Goal: Task Accomplishment & Management: Use online tool/utility

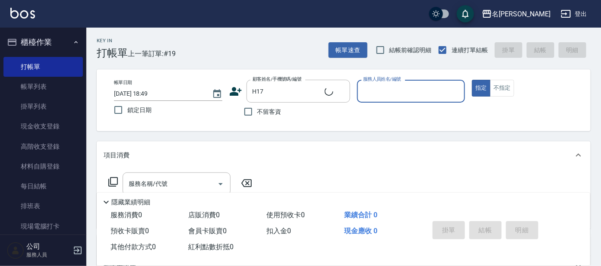
type input "[PERSON_NAME]/0911114857/H17"
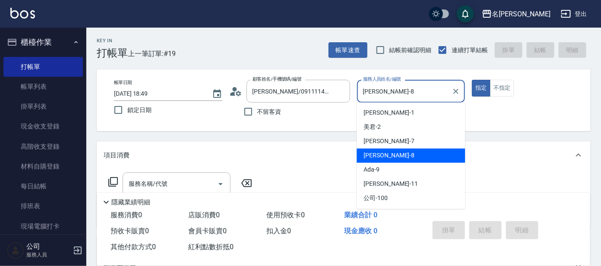
type input "[PERSON_NAME]-8"
type button "true"
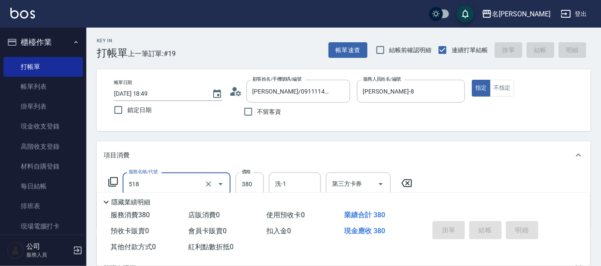
type input "518"
type input "[DATE] 19:40"
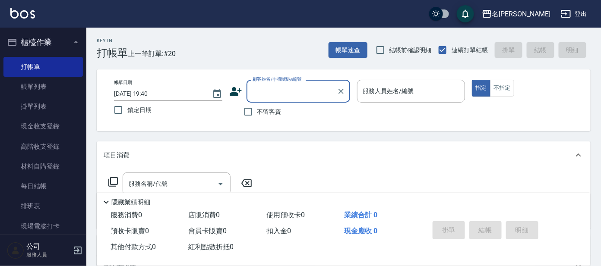
click at [593, 174] on div "Key In 打帳單 上一筆訂單:#20 帳單速查 結帳前確認明細 連續打單結帳 掛單 結帳 明細 帳單日期 [DATE] 19:40 鎖定日期 顧客姓名/手…" at bounding box center [343, 224] width 514 height 393
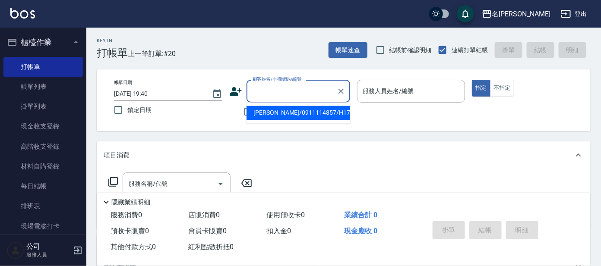
click at [267, 88] on input "顧客姓名/手機號碼/編號" at bounding box center [291, 91] width 83 height 15
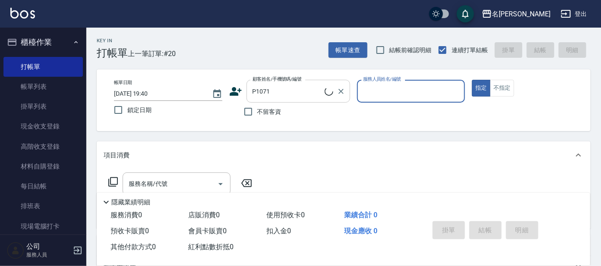
type input "[PERSON_NAME]/0922290697/P1071"
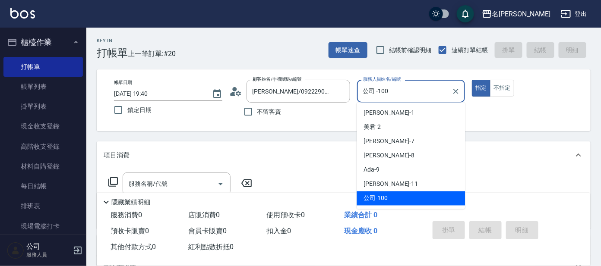
drag, startPoint x: 392, startPoint y: 89, endPoint x: 391, endPoint y: 127, distance: 38.0
click at [393, 90] on input "公司 -100" at bounding box center [405, 91] width 88 height 15
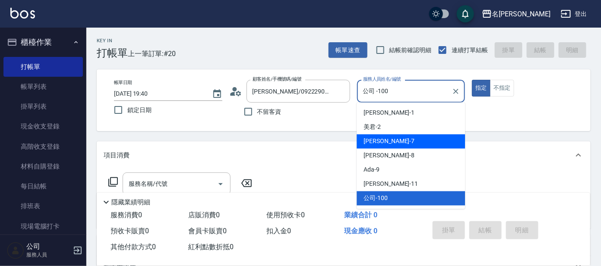
click at [375, 143] on span "[PERSON_NAME] -7" at bounding box center [388, 141] width 51 height 9
type input "[PERSON_NAME]-7"
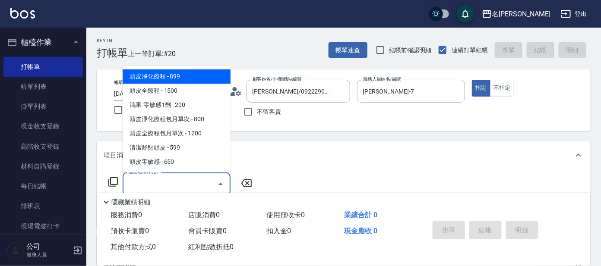
click at [166, 186] on input "服務名稱/代號" at bounding box center [169, 184] width 87 height 15
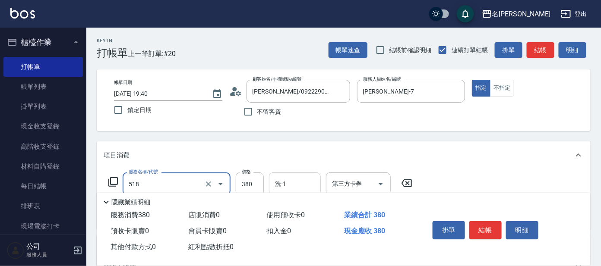
type input "舒壓+洗髮+養髮(518)"
click at [285, 179] on input "洗-1" at bounding box center [295, 184] width 44 height 15
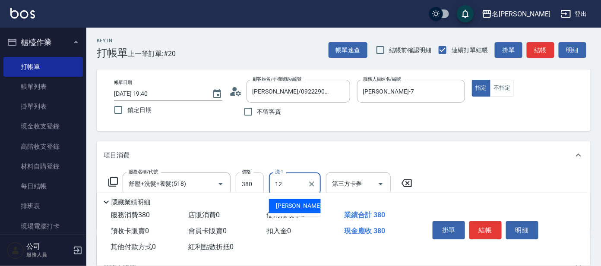
type input "云潔-12"
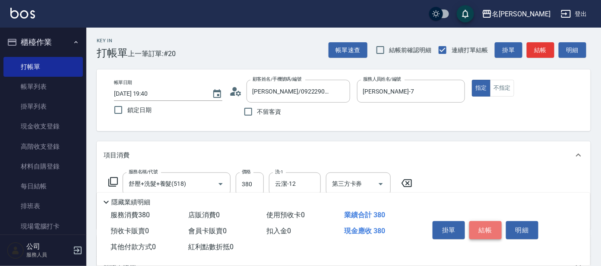
click at [485, 231] on button "結帳" at bounding box center [485, 230] width 32 height 18
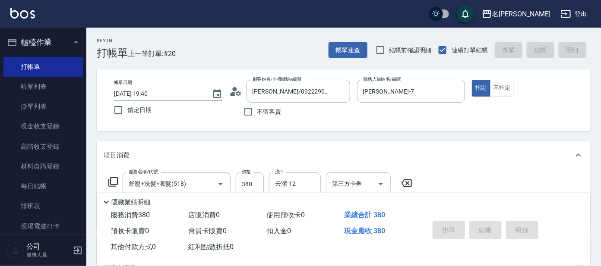
type input "[DATE] 19:41"
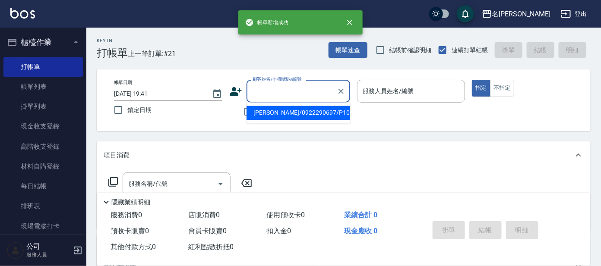
click at [283, 94] on input "顧客姓名/手機號碼/編號" at bounding box center [291, 91] width 83 height 15
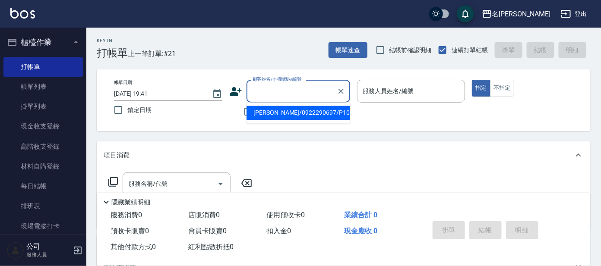
click at [271, 114] on li "[PERSON_NAME]/0922290697/P1071" at bounding box center [298, 113] width 104 height 14
type input "[PERSON_NAME]/0922290697/P1071"
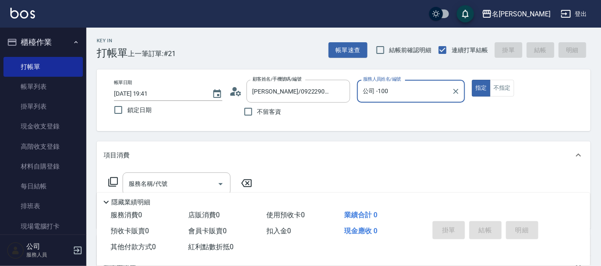
drag, startPoint x: 411, startPoint y: 95, endPoint x: 407, endPoint y: 100, distance: 7.0
click at [409, 98] on input "公司 -100" at bounding box center [405, 91] width 88 height 15
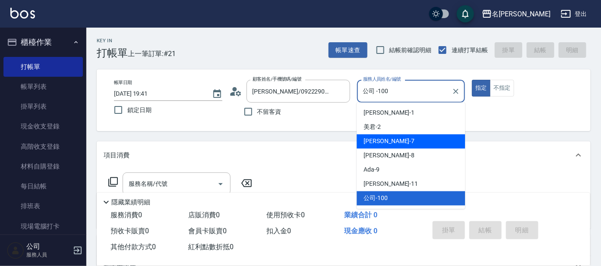
click at [373, 138] on span "[PERSON_NAME] -7" at bounding box center [388, 141] width 51 height 9
type input "[PERSON_NAME]-7"
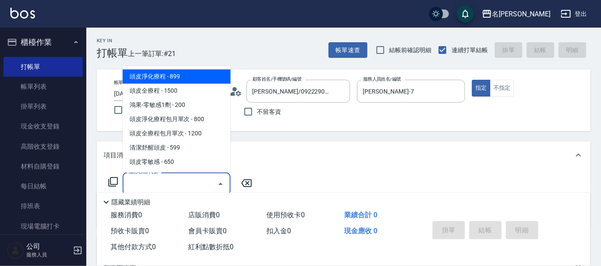
click at [160, 183] on input "服務名稱/代號" at bounding box center [169, 184] width 87 height 15
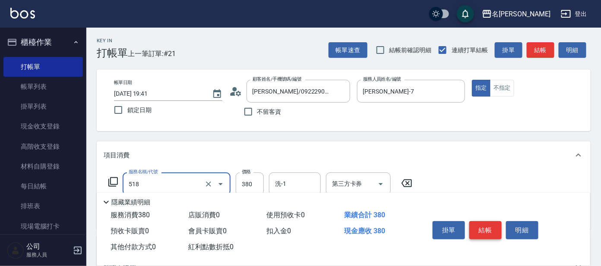
type input "舒壓+洗髮+養髮(518)"
click at [481, 233] on button "結帳" at bounding box center [485, 230] width 32 height 18
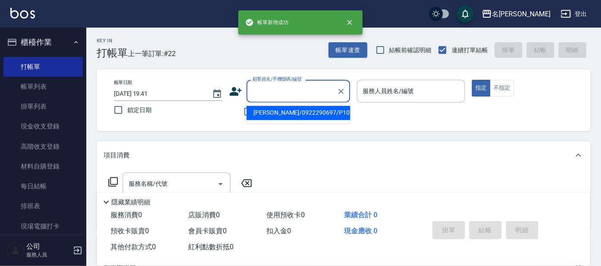
click at [295, 90] on input "顧客姓名/手機號碼/編號" at bounding box center [291, 91] width 83 height 15
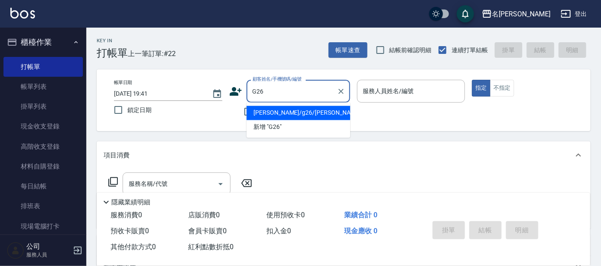
type input "[PERSON_NAME]/g26/[PERSON_NAME]"
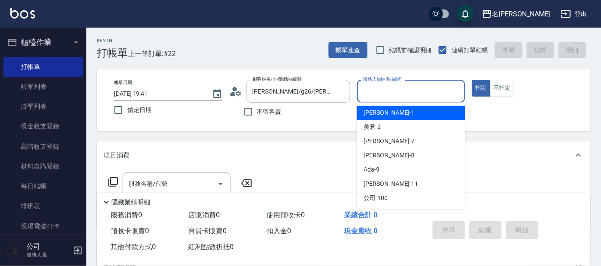
drag, startPoint x: 379, startPoint y: 92, endPoint x: 374, endPoint y: 95, distance: 5.6
click at [376, 93] on input "服務人員姓名/編號" at bounding box center [411, 91] width 101 height 15
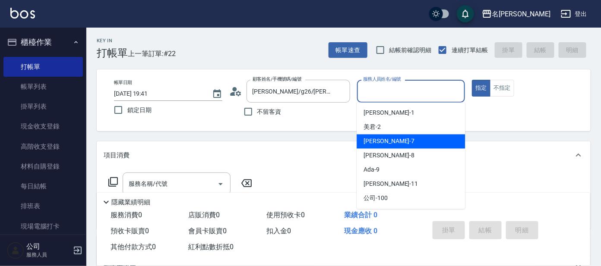
click at [371, 143] on span "[PERSON_NAME] -7" at bounding box center [388, 141] width 51 height 9
type input "[PERSON_NAME]-7"
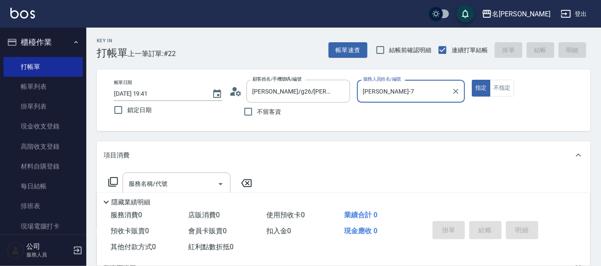
click at [112, 181] on icon at bounding box center [113, 182] width 10 height 10
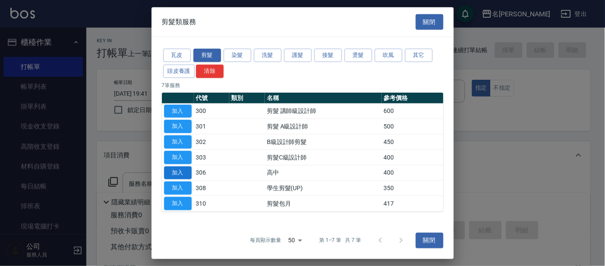
click at [183, 171] on button "加入" at bounding box center [178, 172] width 28 height 13
type input "高中(306)"
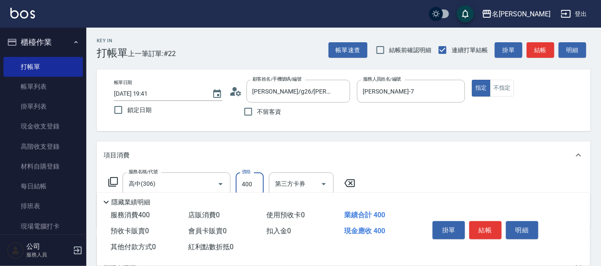
click at [255, 183] on input "400" at bounding box center [250, 184] width 28 height 23
type input "100"
click at [485, 235] on button "結帳" at bounding box center [485, 230] width 32 height 18
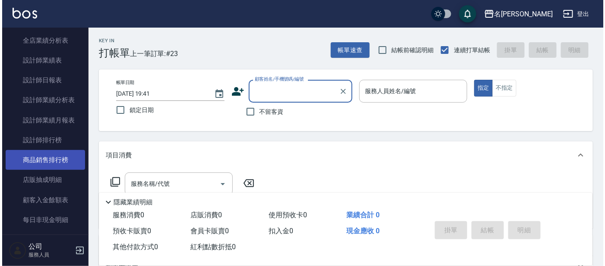
scroll to position [396, 0]
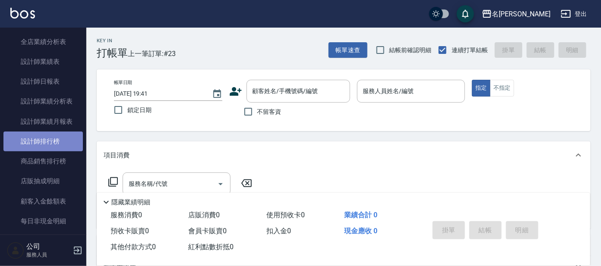
click at [49, 142] on link "設計師排行榜" at bounding box center [42, 142] width 79 height 20
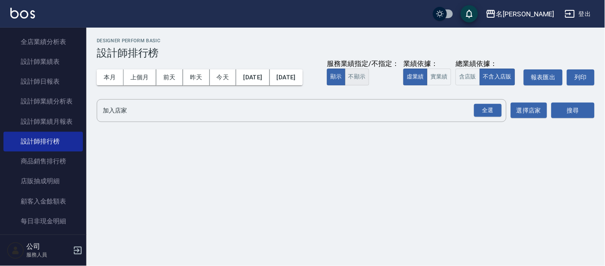
click at [345, 85] on button "不顯示" at bounding box center [357, 77] width 24 height 17
click at [427, 85] on button "實業績" at bounding box center [439, 77] width 24 height 17
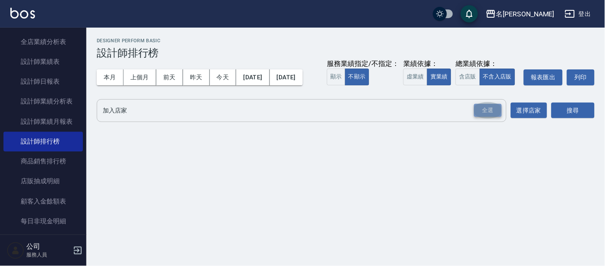
click at [486, 117] on div "全選" at bounding box center [488, 110] width 28 height 13
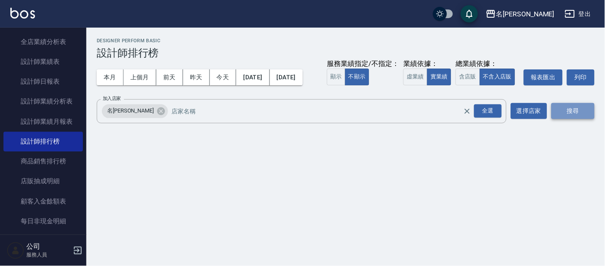
click at [582, 119] on button "搜尋" at bounding box center [572, 111] width 43 height 16
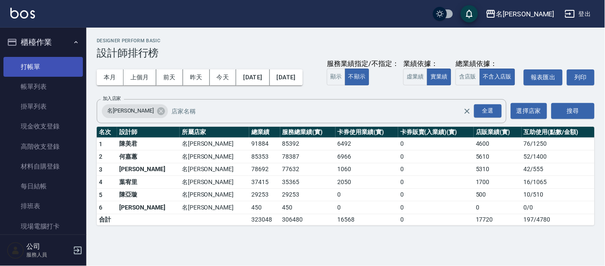
click at [39, 63] on link "打帳單" at bounding box center [42, 67] width 79 height 20
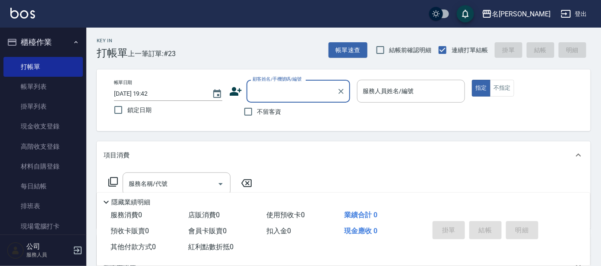
click at [285, 96] on input "顧客姓名/手機號碼/編號" at bounding box center [291, 91] width 83 height 15
click at [297, 110] on li "[PERSON_NAME]/0921845016/p1380" at bounding box center [298, 113] width 104 height 14
type input "[PERSON_NAME]/0921845016/p1380"
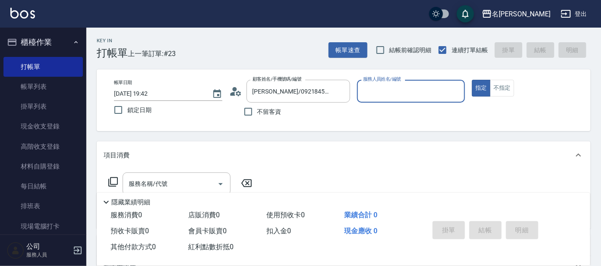
type input "Ada-9"
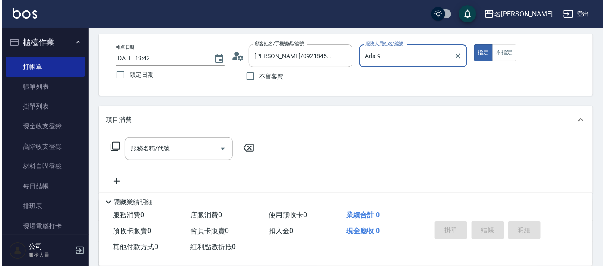
scroll to position [54, 0]
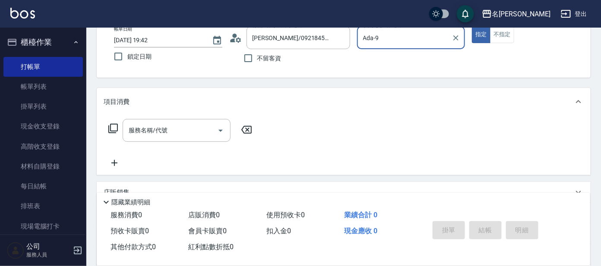
click at [111, 127] on icon at bounding box center [113, 128] width 10 height 10
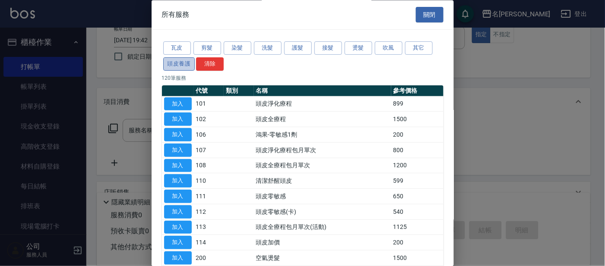
click at [177, 63] on button "頭皮養護" at bounding box center [179, 63] width 32 height 13
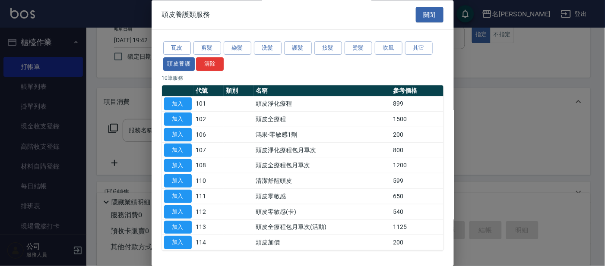
click at [183, 100] on button "加入" at bounding box center [178, 104] width 28 height 13
type input "頭皮淨化療程(101)"
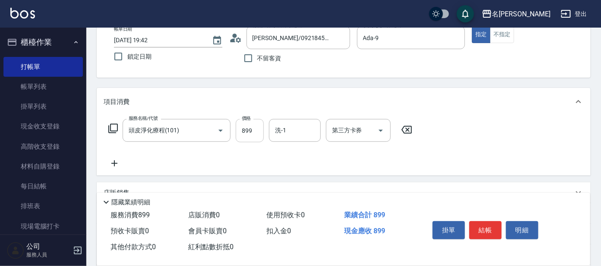
drag, startPoint x: 254, startPoint y: 129, endPoint x: 250, endPoint y: 132, distance: 4.9
click at [254, 129] on input "899" at bounding box center [250, 130] width 28 height 23
type input "799"
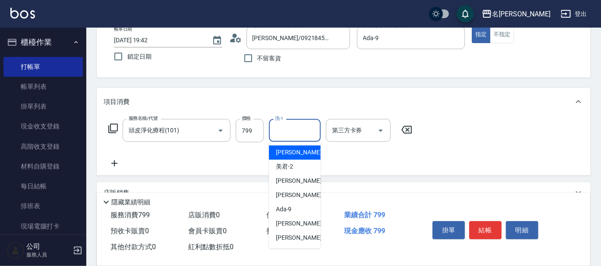
click at [306, 129] on input "洗-1" at bounding box center [295, 130] width 44 height 15
click at [310, 150] on div "云潔 -12" at bounding box center [295, 153] width 52 height 14
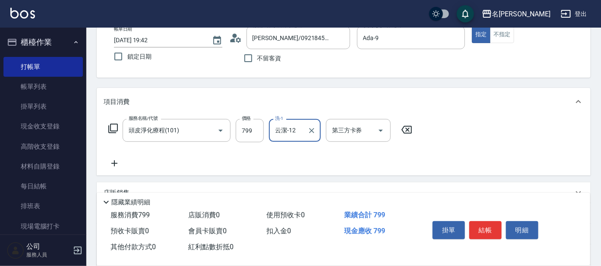
type input "云潔-12"
click at [117, 126] on icon at bounding box center [113, 128] width 10 height 10
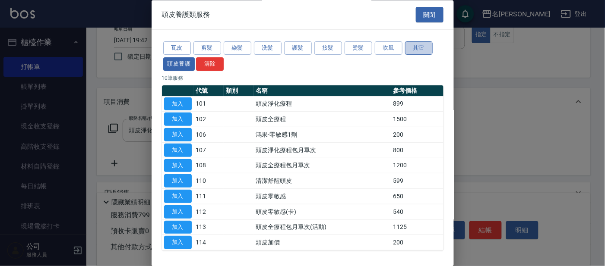
drag, startPoint x: 408, startPoint y: 44, endPoint x: 389, endPoint y: 63, distance: 27.2
click at [409, 44] on button "其它" at bounding box center [419, 48] width 28 height 13
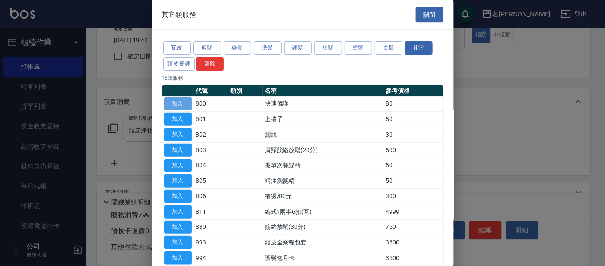
click at [189, 102] on button "加入" at bounding box center [178, 104] width 28 height 13
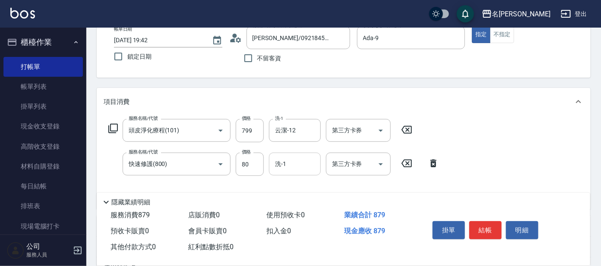
click at [285, 170] on input "洗-1" at bounding box center [295, 164] width 44 height 15
click at [283, 184] on span "云潔 -12" at bounding box center [303, 186] width 54 height 9
type input "云潔-12"
click at [114, 127] on icon at bounding box center [113, 128] width 10 height 10
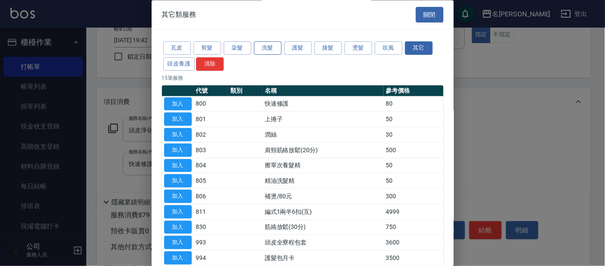
click at [264, 45] on button "洗髮" at bounding box center [268, 48] width 28 height 13
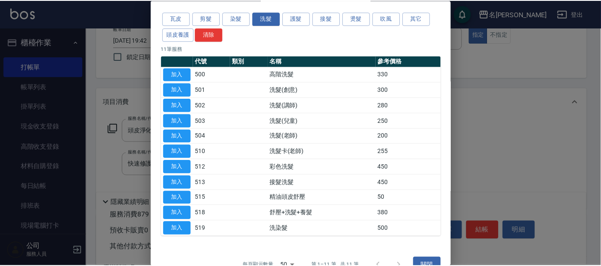
scroll to position [0, 0]
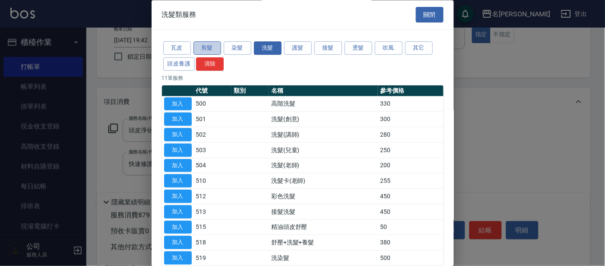
click at [213, 43] on button "剪髮" at bounding box center [207, 48] width 28 height 13
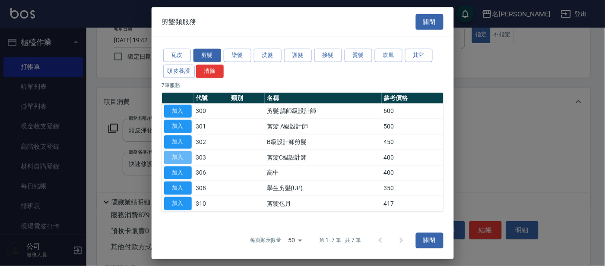
click at [177, 157] on button "加入" at bounding box center [178, 157] width 28 height 13
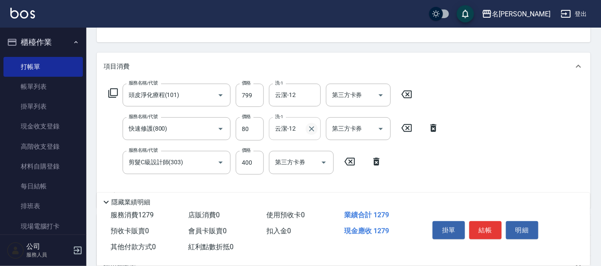
scroll to position [107, 0]
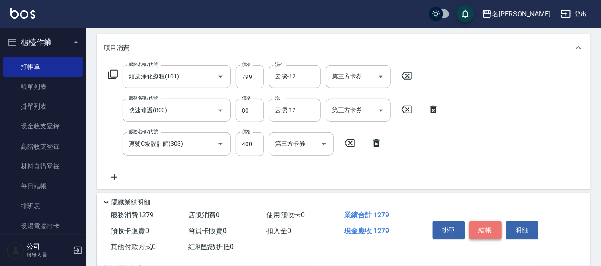
click at [486, 224] on button "結帳" at bounding box center [485, 230] width 32 height 18
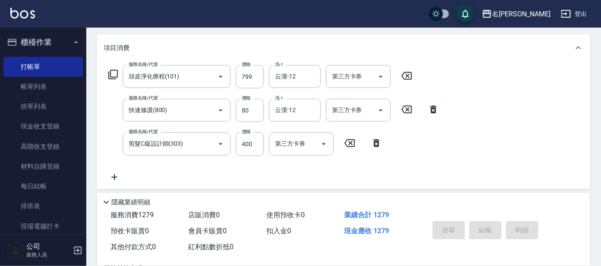
type input "[DATE] 20:02"
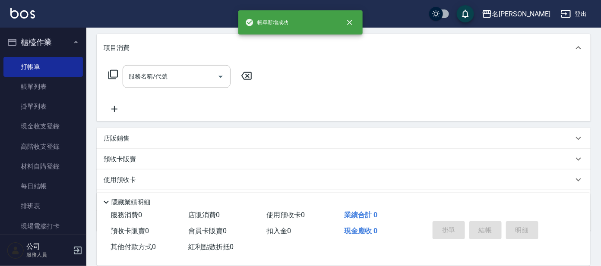
scroll to position [0, 0]
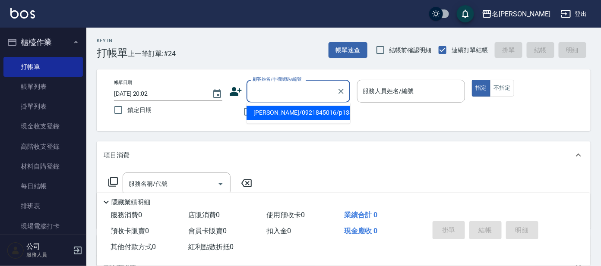
click at [287, 96] on input "顧客姓名/手機號碼/編號" at bounding box center [291, 91] width 83 height 15
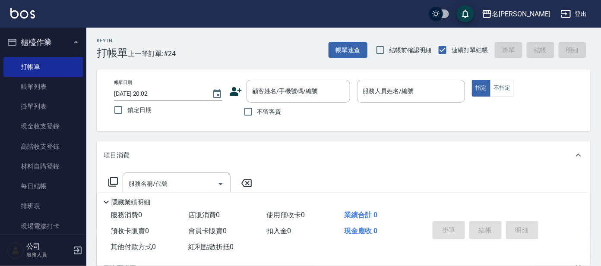
click at [307, 137] on div "Key In 打帳單 上一筆訂單:#24 帳單速查 結帳前確認明細 連續打單結帳 掛單 結帳 明細 帳單日期 [DATE] 20:02 鎖定日期 顧客姓名/手…" at bounding box center [343, 224] width 514 height 393
click at [317, 133] on div "Key In 打帳單 上一筆訂單:#24 帳單速查 結帳前確認明細 連續打單結帳 掛單 結帳 明細 帳單日期 [DATE] 20:02 鎖定日期 顧客姓名/手…" at bounding box center [343, 224] width 514 height 393
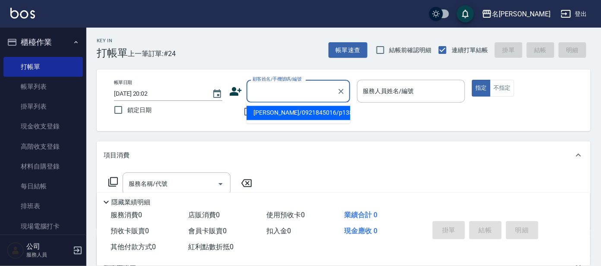
click at [285, 87] on input "顧客姓名/手機號碼/編號" at bounding box center [291, 91] width 83 height 15
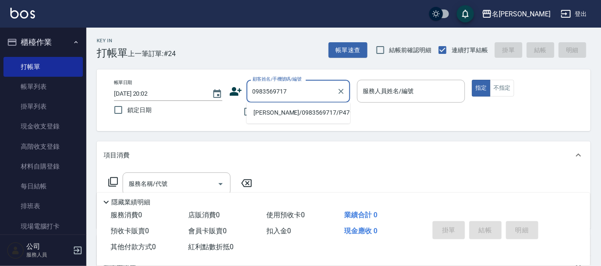
click at [306, 110] on li "[PERSON_NAME]/0983569717/P479" at bounding box center [298, 113] width 104 height 14
type input "[PERSON_NAME]/0983569717/P479"
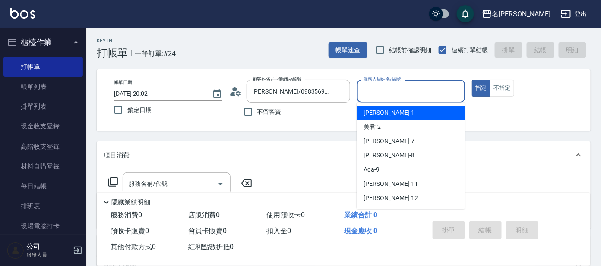
click at [361, 95] on input "服務人員姓名/編號" at bounding box center [411, 91] width 101 height 15
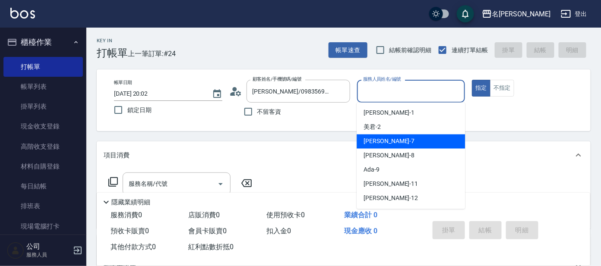
drag, startPoint x: 374, startPoint y: 143, endPoint x: 385, endPoint y: 138, distance: 12.4
click at [375, 142] on span "[PERSON_NAME] -7" at bounding box center [388, 141] width 51 height 9
type input "[PERSON_NAME]-7"
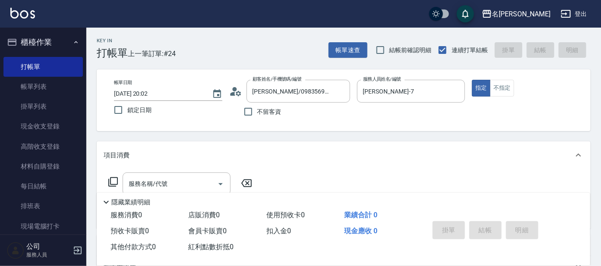
click at [112, 179] on icon at bounding box center [113, 182] width 10 height 10
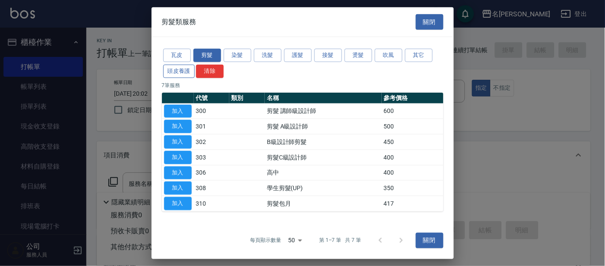
click at [183, 67] on button "頭皮養護" at bounding box center [179, 71] width 32 height 13
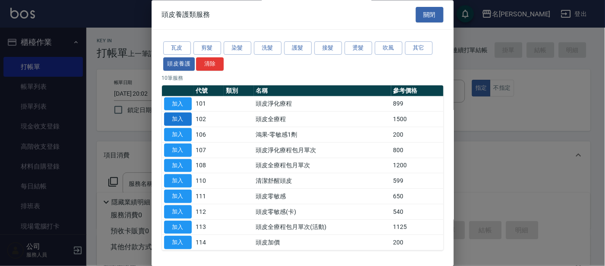
click at [178, 118] on button "加入" at bounding box center [178, 119] width 28 height 13
type input "頭皮全療程(102)"
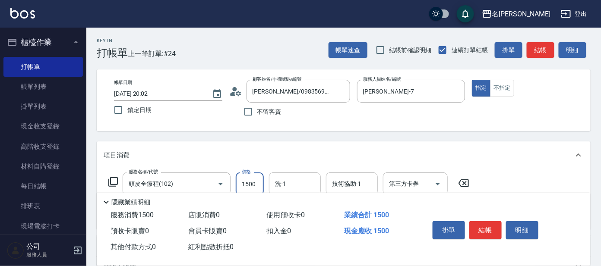
click at [261, 180] on input "1500" at bounding box center [250, 184] width 28 height 23
type input "1299"
drag, startPoint x: 114, startPoint y: 183, endPoint x: 123, endPoint y: 180, distance: 9.7
click at [119, 183] on div "服務名稱/代號 頭皮全療程(102) 服務名稱/代號 價格 1299 價格 洗-1 洗-1 技術協助-1 技術協助-1 第三方卡券 第三方卡券" at bounding box center [289, 184] width 371 height 23
click at [115, 180] on icon at bounding box center [113, 182] width 10 height 10
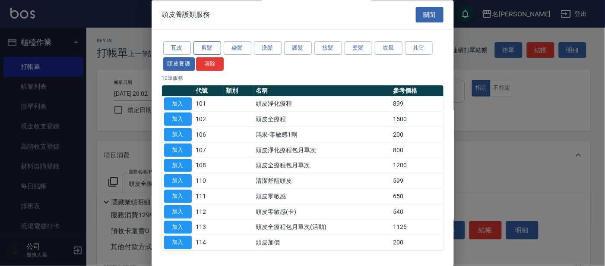
click at [208, 50] on button "剪髮" at bounding box center [207, 48] width 28 height 13
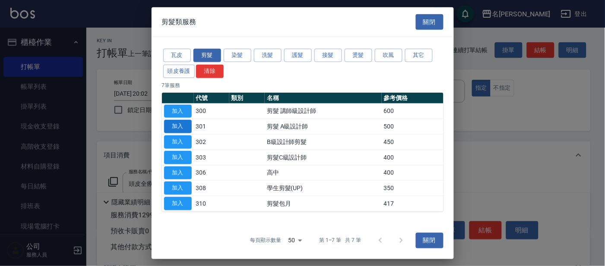
click at [173, 127] on button "加入" at bounding box center [178, 126] width 28 height 13
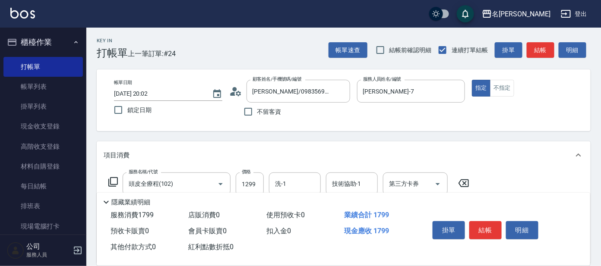
click at [500, 199] on div "隱藏業績明細" at bounding box center [345, 202] width 489 height 10
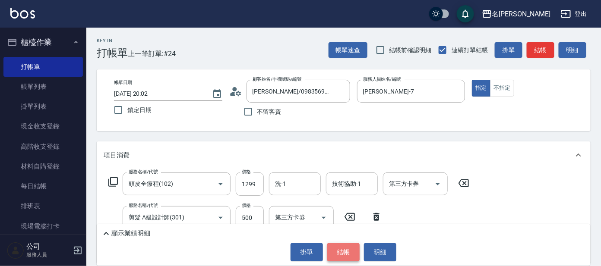
click at [346, 255] on button "結帳" at bounding box center [343, 252] width 32 height 18
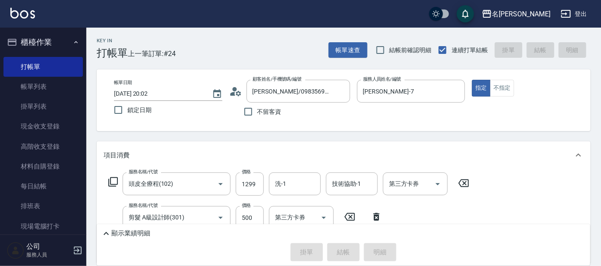
type input "[DATE] 20:25"
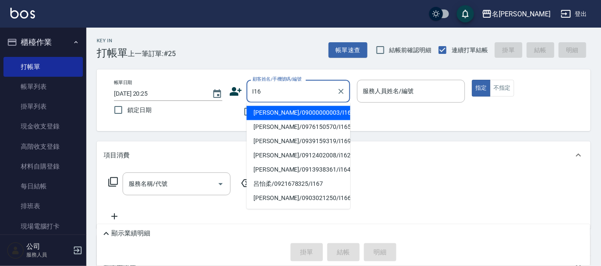
click at [329, 109] on li "[PERSON_NAME]/09000000003/I16" at bounding box center [298, 113] width 104 height 14
type input "[PERSON_NAME]/09000000003/I16"
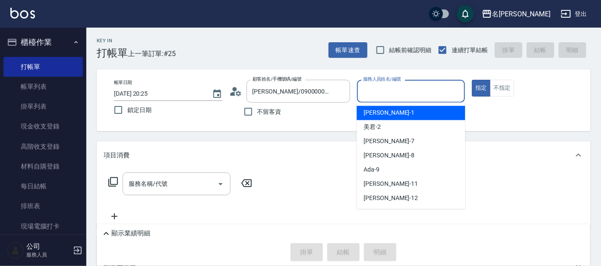
click at [388, 86] on input "服務人員姓名/編號" at bounding box center [411, 91] width 101 height 15
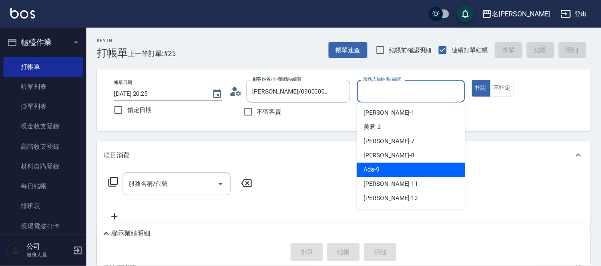
drag, startPoint x: 386, startPoint y: 169, endPoint x: 401, endPoint y: 161, distance: 16.6
click at [386, 168] on div "Ada -9" at bounding box center [410, 170] width 108 height 14
type input "Ada-9"
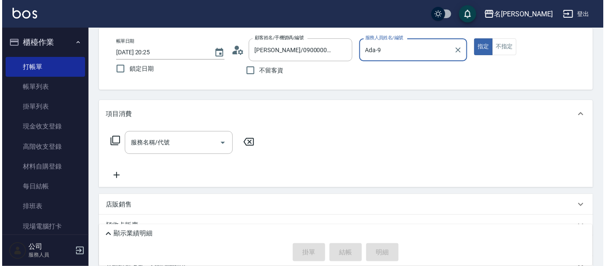
scroll to position [107, 0]
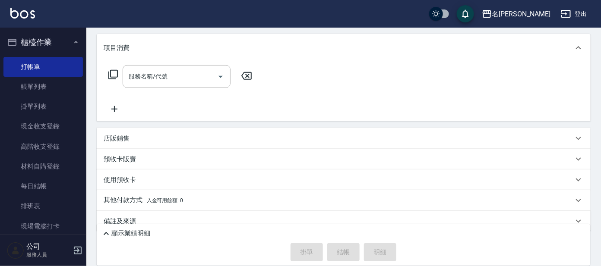
click at [115, 73] on icon at bounding box center [113, 74] width 10 height 10
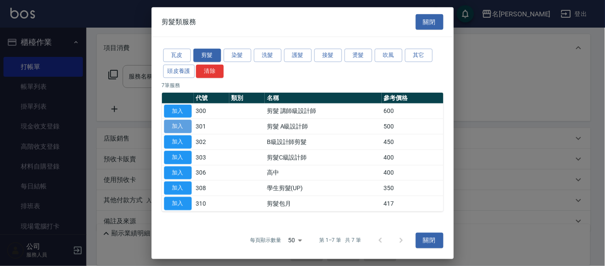
click at [184, 124] on button "加入" at bounding box center [178, 126] width 28 height 13
type input "剪髮 A級設計師(301)"
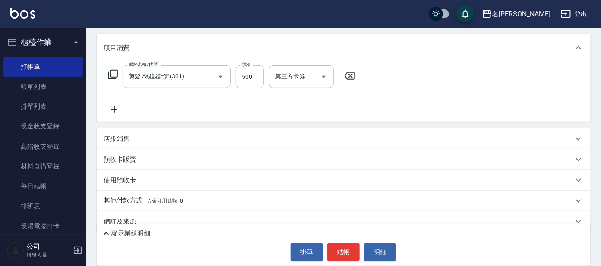
click at [113, 78] on icon at bounding box center [112, 74] width 9 height 9
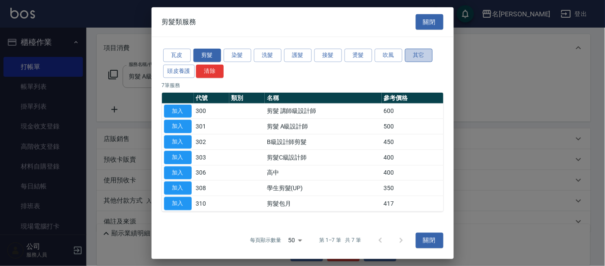
click at [423, 57] on button "其它" at bounding box center [419, 55] width 28 height 13
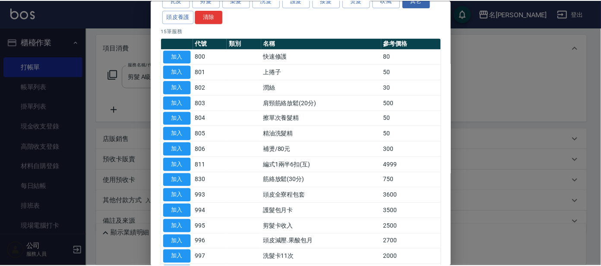
scroll to position [0, 0]
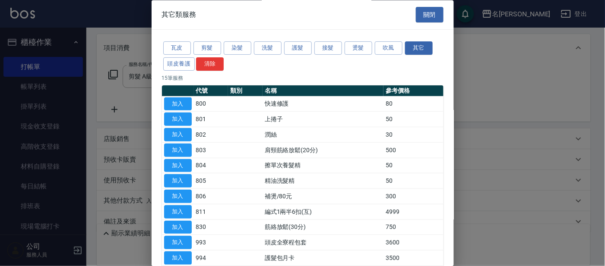
click at [558, 49] on div at bounding box center [302, 133] width 605 height 266
click at [499, 57] on div at bounding box center [302, 133] width 605 height 266
click at [433, 14] on button "關閉" at bounding box center [430, 15] width 28 height 16
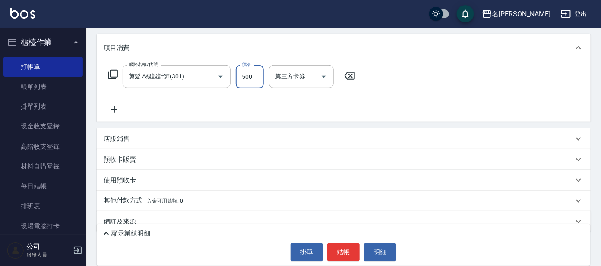
drag, startPoint x: 253, startPoint y: 79, endPoint x: 261, endPoint y: 74, distance: 9.0
click at [253, 79] on input "500" at bounding box center [250, 76] width 28 height 23
type input "100"
click at [382, 62] on div "服務名稱/代號 剪髮 A級設計師(301) 服務名稱/代號 價格 100 價格 第三方卡券 第三方卡券" at bounding box center [344, 92] width 494 height 60
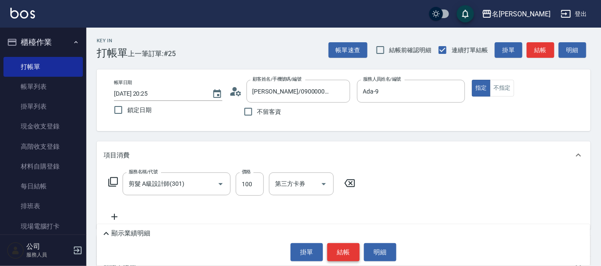
click at [354, 251] on button "結帳" at bounding box center [343, 252] width 32 height 18
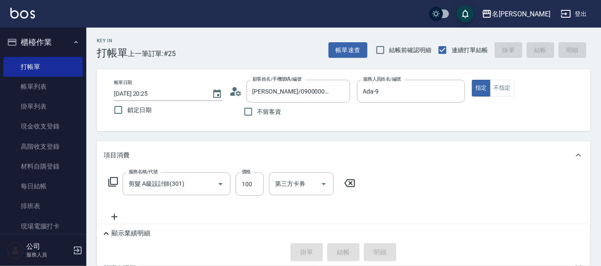
type input "[DATE] 20:26"
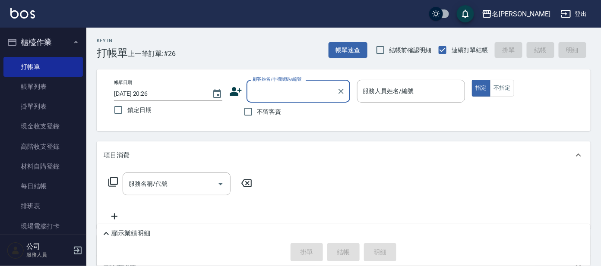
click at [232, 82] on div "顧客姓名/手機號碼/編號 顧客姓名/手機號碼/編號" at bounding box center [289, 91] width 121 height 23
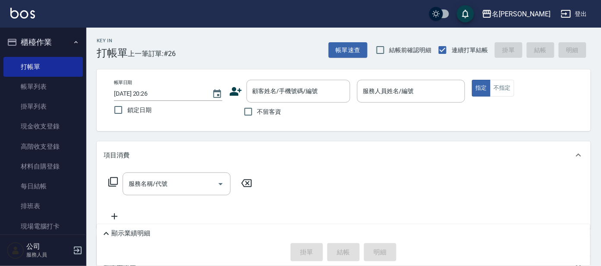
click at [230, 90] on icon at bounding box center [235, 91] width 13 height 13
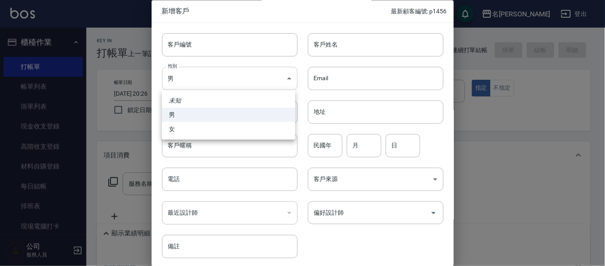
click at [224, 79] on body "名留大龍 登出 櫃檯作業 打帳單 帳單列表 掛單列表 現金收支登錄 高階收支登錄 材料自購登錄 每日結帳 排班表 現場電腦打卡 預約管理 預約管理 單日預約紀…" at bounding box center [302, 193] width 605 height 387
click at [203, 127] on li "女" at bounding box center [228, 129] width 133 height 14
type input "[DEMOGRAPHIC_DATA]"
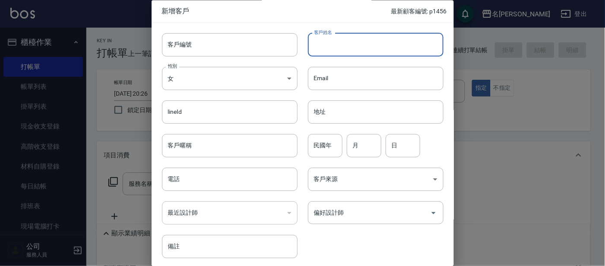
click at [331, 54] on input "客戶姓名" at bounding box center [376, 44] width 136 height 23
type input "T"
type input "[PERSON_NAME]′s"
click at [211, 45] on input "客戶編號" at bounding box center [230, 44] width 136 height 23
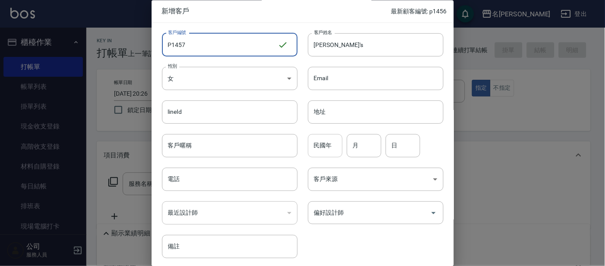
type input "P1457"
click at [320, 142] on div "民國年 民國年" at bounding box center [325, 145] width 35 height 23
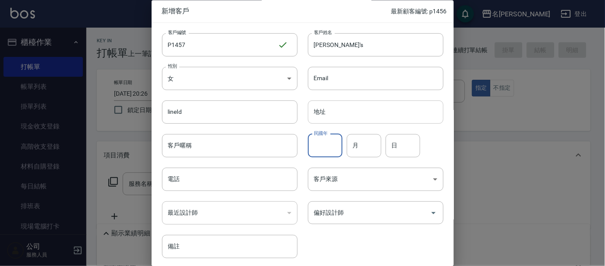
click at [356, 109] on input "地址" at bounding box center [376, 112] width 136 height 23
click at [358, 152] on input "月" at bounding box center [364, 145] width 35 height 23
type input "11"
type input "02"
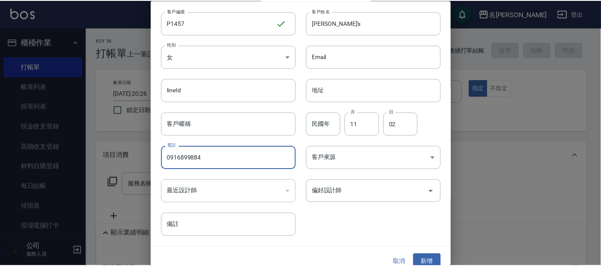
scroll to position [32, 0]
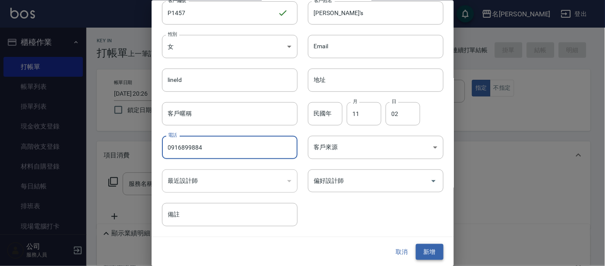
type input "0916899884"
click at [416, 249] on button "新增" at bounding box center [430, 252] width 28 height 16
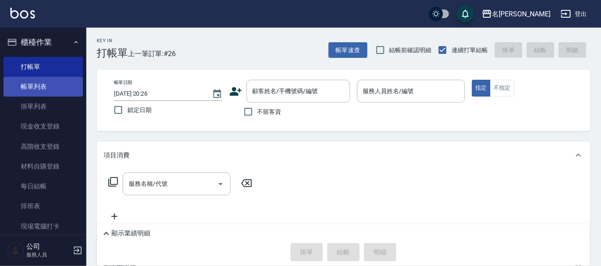
click at [47, 90] on link "帳單列表" at bounding box center [42, 87] width 79 height 20
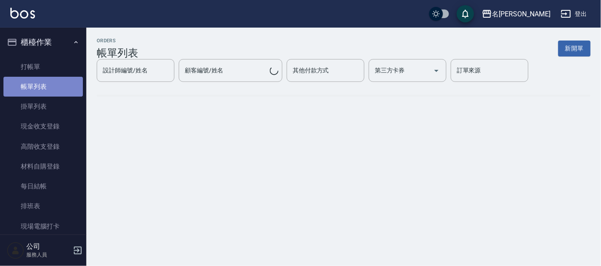
click at [46, 91] on link "帳單列表" at bounding box center [42, 87] width 79 height 20
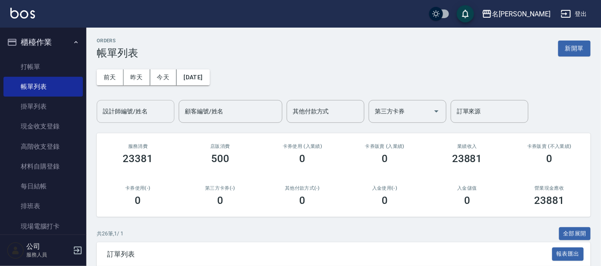
click at [138, 110] on input "設計師編號/姓名" at bounding box center [136, 111] width 70 height 15
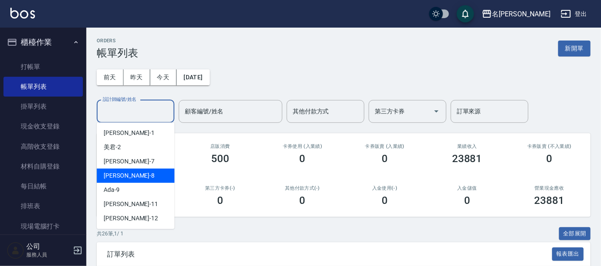
click at [136, 177] on div "[PERSON_NAME] -8" at bounding box center [136, 176] width 78 height 14
type input "[PERSON_NAME]-8"
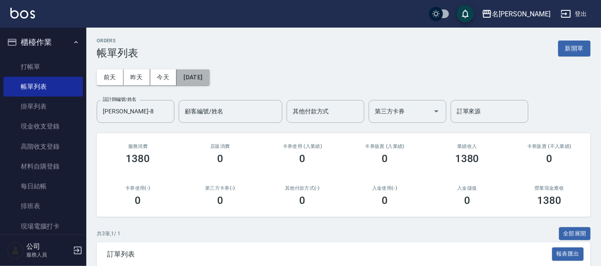
click at [209, 76] on button "[DATE]" at bounding box center [193, 77] width 33 height 16
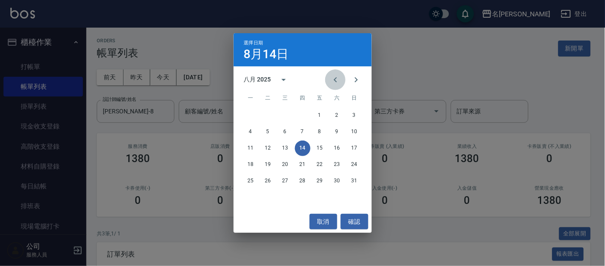
click at [331, 77] on icon "Previous month" at bounding box center [335, 80] width 10 height 10
click at [325, 147] on button "18" at bounding box center [320, 149] width 16 height 16
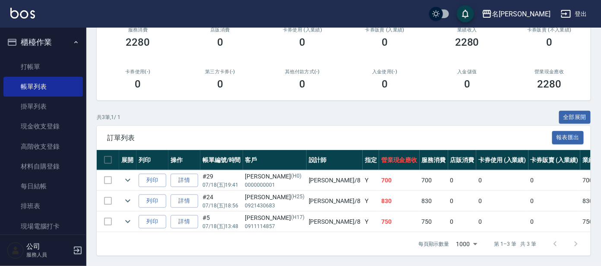
scroll to position [124, 0]
click at [42, 67] on link "打帳單" at bounding box center [42, 67] width 79 height 20
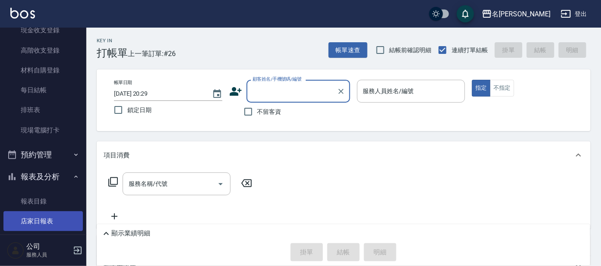
scroll to position [161, 0]
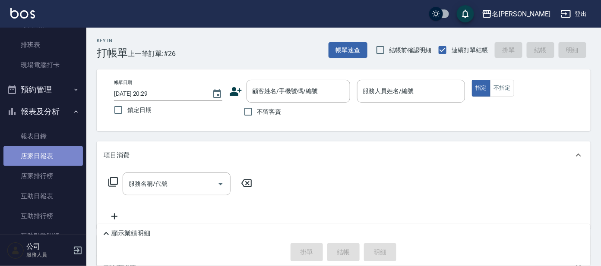
click at [47, 151] on link "店家日報表" at bounding box center [42, 156] width 79 height 20
